Goal: Task Accomplishment & Management: Manage account settings

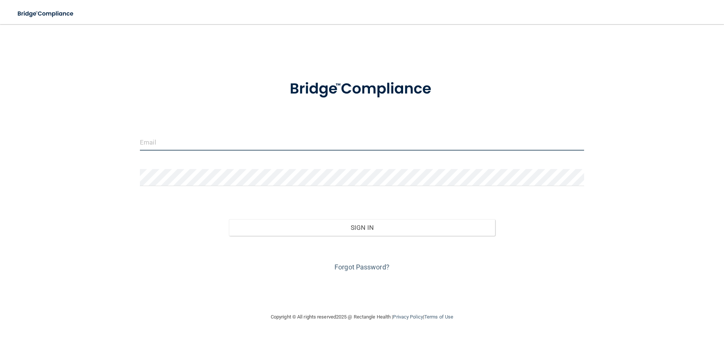
click at [146, 144] on input "email" at bounding box center [362, 141] width 444 height 17
click at [201, 144] on input "email" at bounding box center [362, 141] width 444 height 17
paste input "We wanted to remind you that your current insurance coverage is set to expire a…"
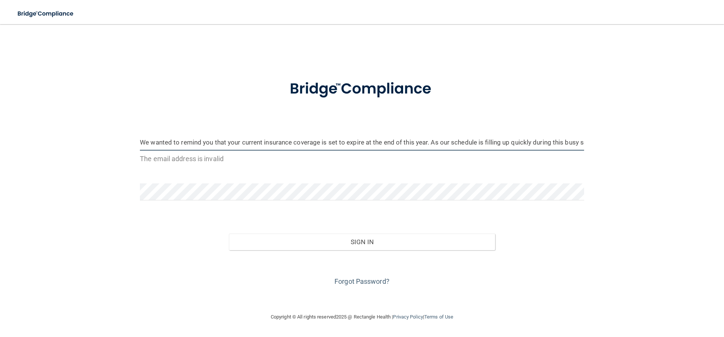
scroll to position [0, 669]
type input "We wanted to remind you that your current insurance coverage is set to expire a…"
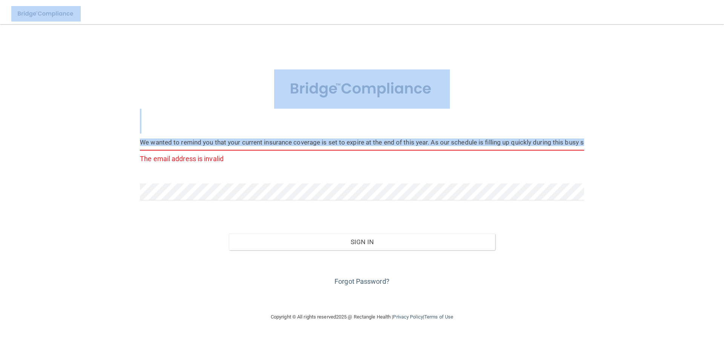
drag, startPoint x: 585, startPoint y: 143, endPoint x: 81, endPoint y: 146, distance: 503.5
click at [81, 146] on div "We wanted to remind you that your current insurance coverage is set to expire a…" at bounding box center [361, 168] width 693 height 273
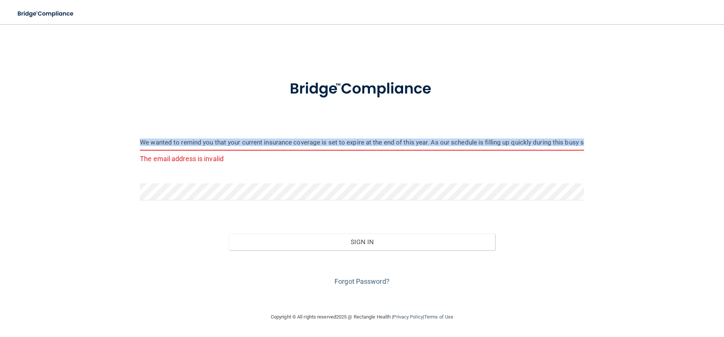
click at [165, 140] on input "We wanted to remind you that your current insurance coverage is set to expire a…" at bounding box center [362, 141] width 444 height 17
click at [165, 139] on input "We wanted to remind you that your current insurance coverage is set to expire a…" at bounding box center [362, 141] width 444 height 17
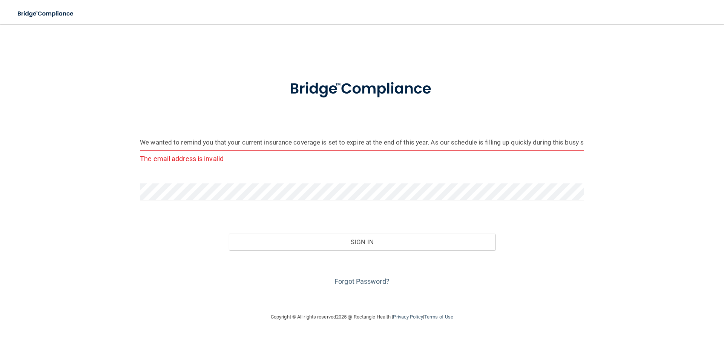
click at [165, 139] on input "We wanted to remind you that your current insurance coverage is set to expire a…" at bounding box center [362, 141] width 444 height 17
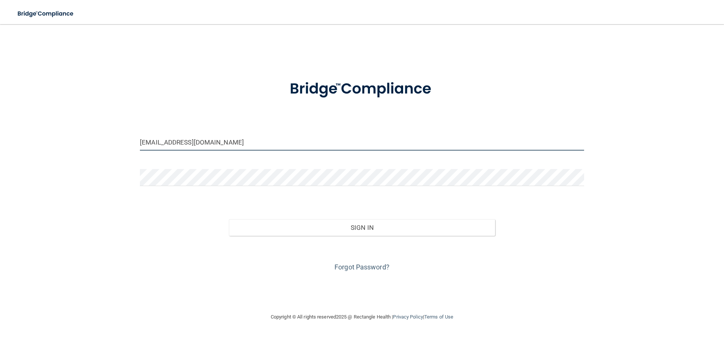
type input "[EMAIL_ADDRESS][DOMAIN_NAME]"
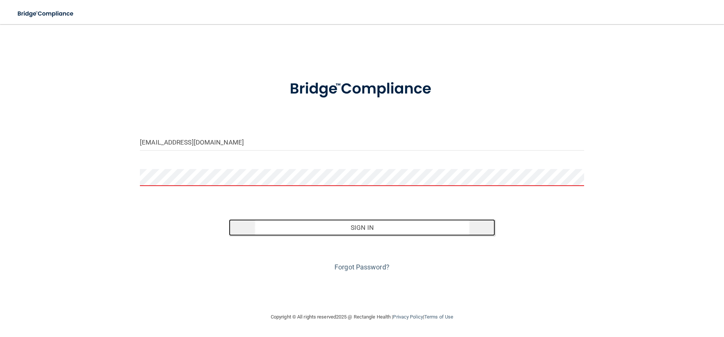
click at [381, 233] on button "Sign In" at bounding box center [362, 227] width 266 height 17
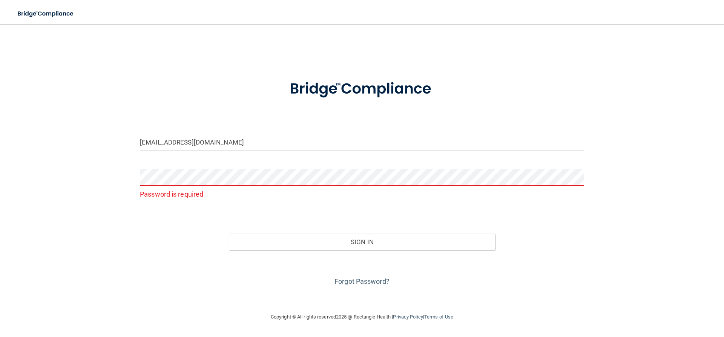
click at [337, 186] on div "Password is required" at bounding box center [362, 184] width 444 height 31
